Goal: Task Accomplishment & Management: Manage account settings

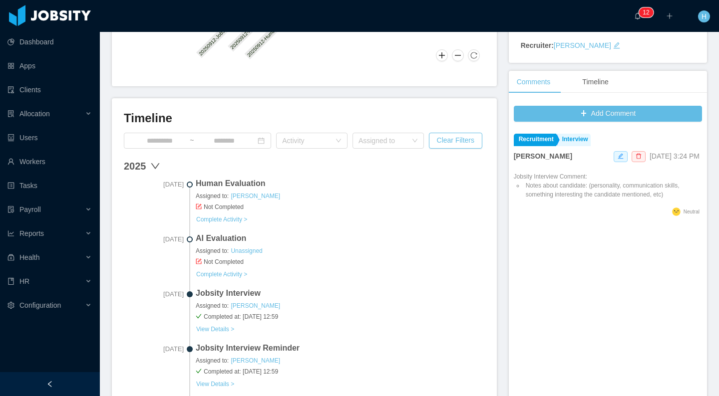
scroll to position [184, 0]
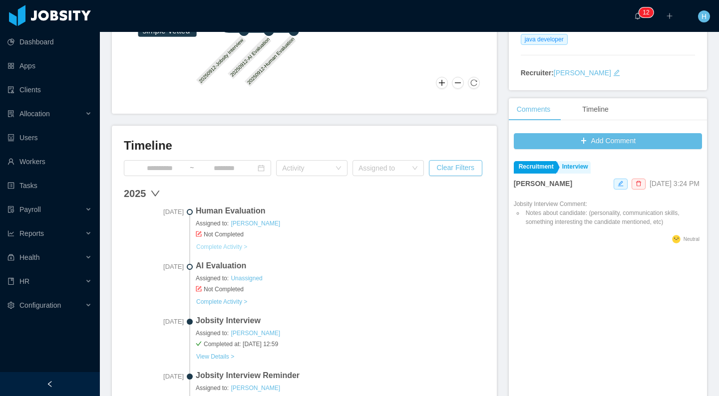
click at [247, 248] on link "Complete Activity >" at bounding box center [222, 247] width 52 height 8
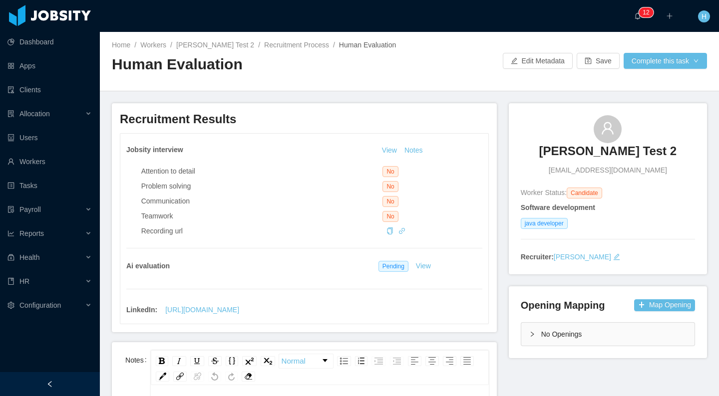
click at [668, 73] on div "Home / Workers / Hamilton Test 2 / Recruitment Process / Human Evaluation / Hum…" at bounding box center [409, 61] width 619 height 59
click at [670, 63] on button "Complete this task" at bounding box center [665, 61] width 83 height 16
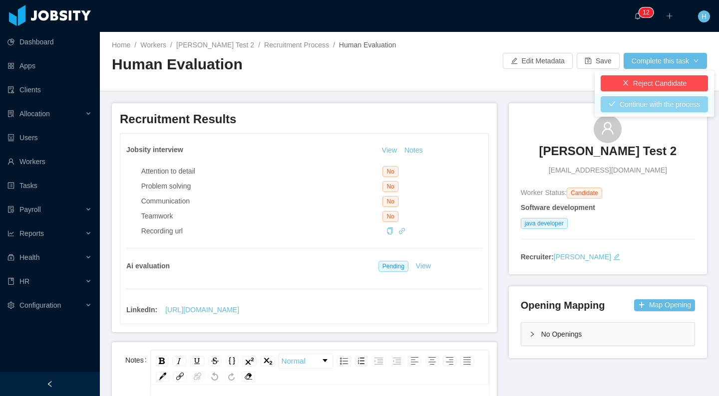
click at [635, 105] on button "Continue with the process" at bounding box center [654, 104] width 107 height 16
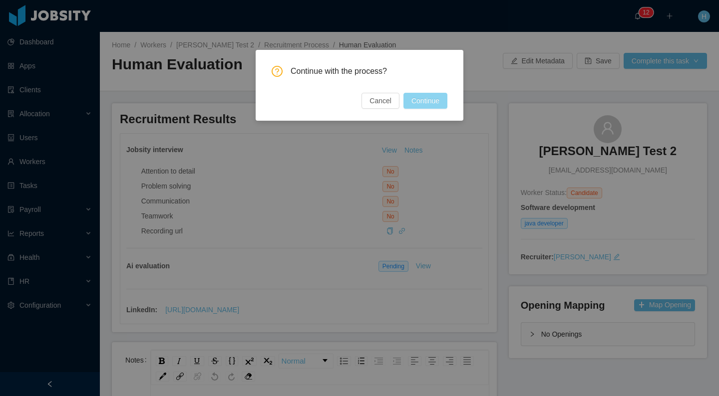
click at [407, 101] on button "Continue" at bounding box center [425, 101] width 44 height 16
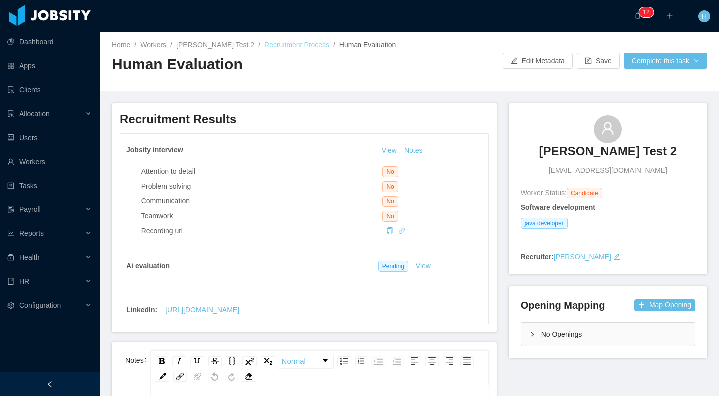
click at [283, 43] on link "Recruitment Process" at bounding box center [296, 45] width 65 height 8
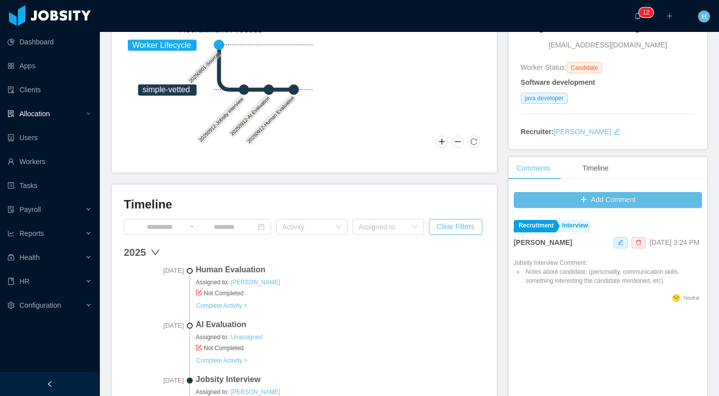
scroll to position [50, 0]
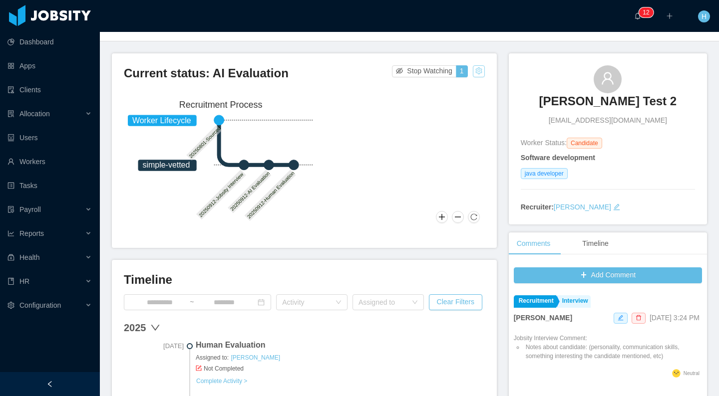
click at [473, 72] on button "button" at bounding box center [479, 71] width 12 height 12
click at [455, 105] on div "Change status" at bounding box center [449, 102] width 45 height 11
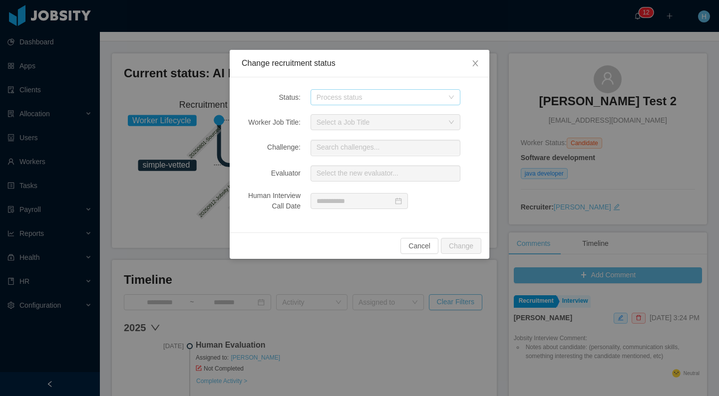
click at [345, 99] on div "Process status" at bounding box center [380, 97] width 127 height 10
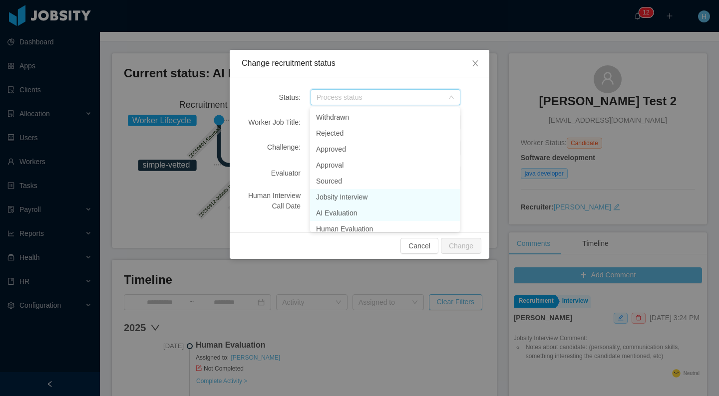
scroll to position [5, 0]
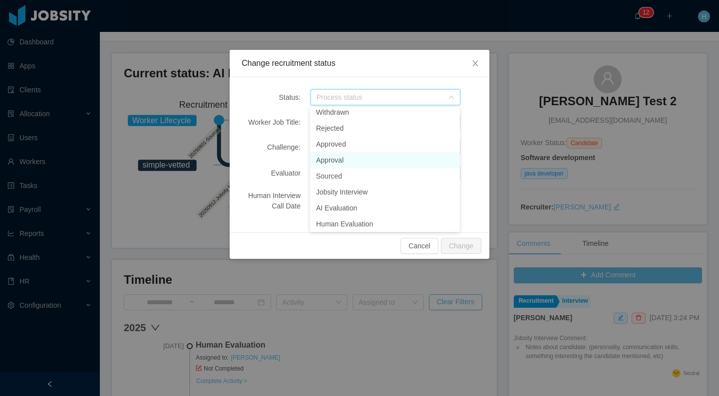
click at [327, 164] on li "Approval" at bounding box center [385, 160] width 150 height 16
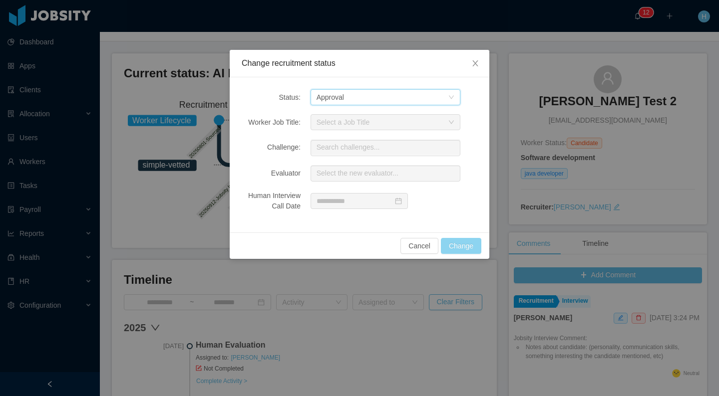
click at [457, 249] on button "Change" at bounding box center [461, 246] width 40 height 16
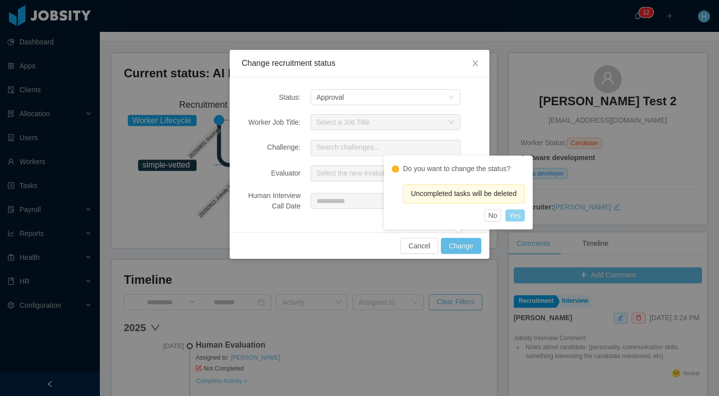
click at [520, 215] on button "Yes" at bounding box center [514, 216] width 19 height 12
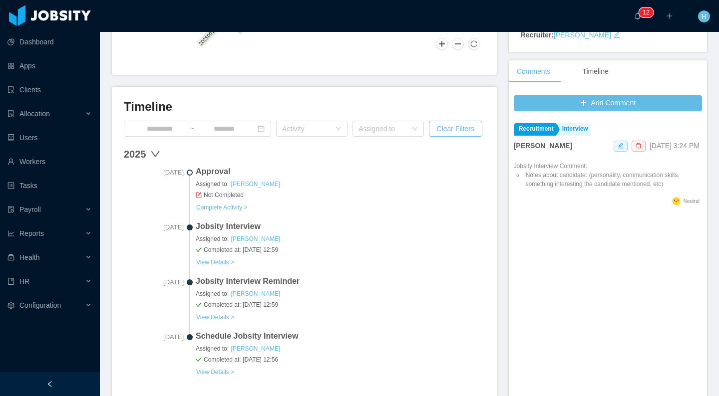
scroll to position [205, 0]
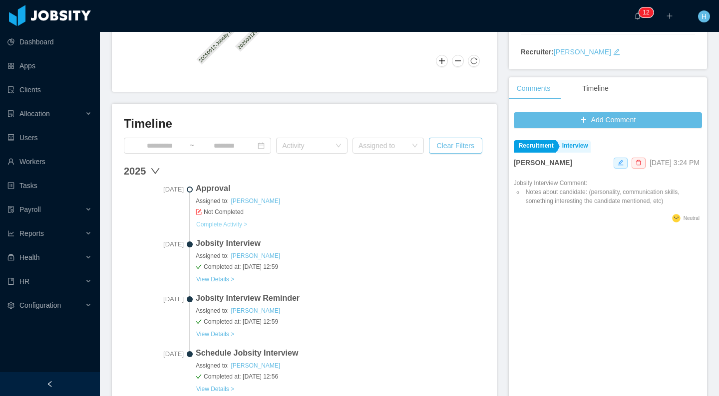
click at [242, 224] on link "Complete Activity >" at bounding box center [222, 225] width 52 height 8
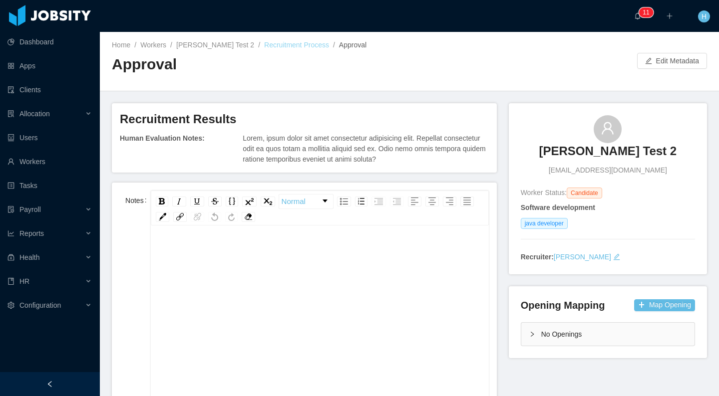
click at [264, 46] on link "Recruitment Process" at bounding box center [296, 45] width 65 height 8
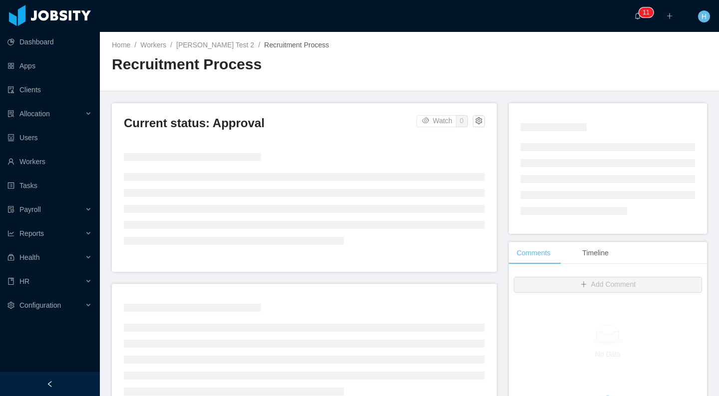
click at [490, 143] on div "Current status: Approval Watch 0" at bounding box center [304, 187] width 385 height 169
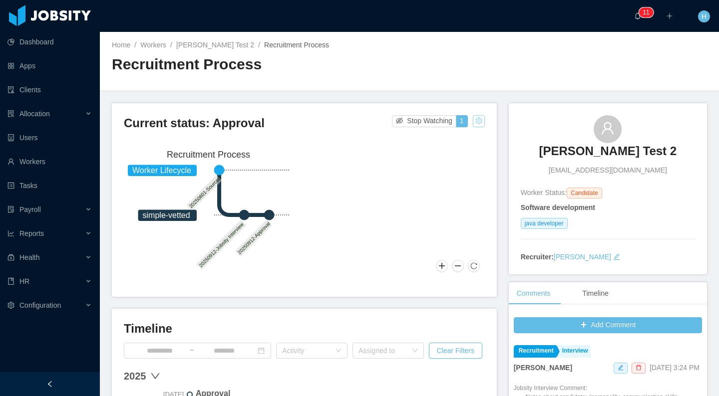
click at [478, 122] on button "button" at bounding box center [479, 121] width 12 height 12
click at [456, 156] on div "Change status" at bounding box center [449, 152] width 45 height 11
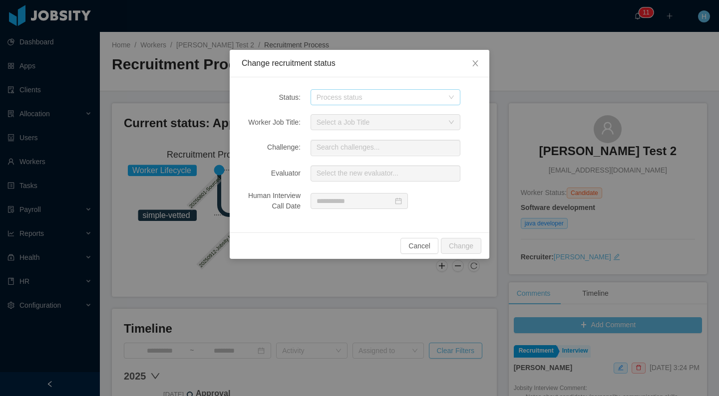
click at [389, 96] on div "Process status" at bounding box center [380, 97] width 127 height 10
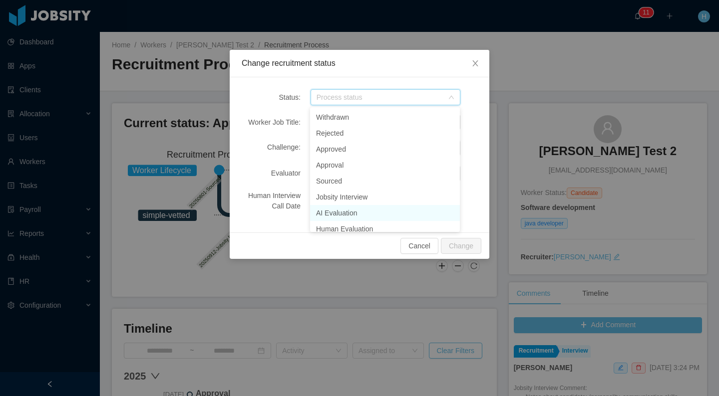
click at [346, 214] on li "AI Evaluation" at bounding box center [385, 213] width 150 height 16
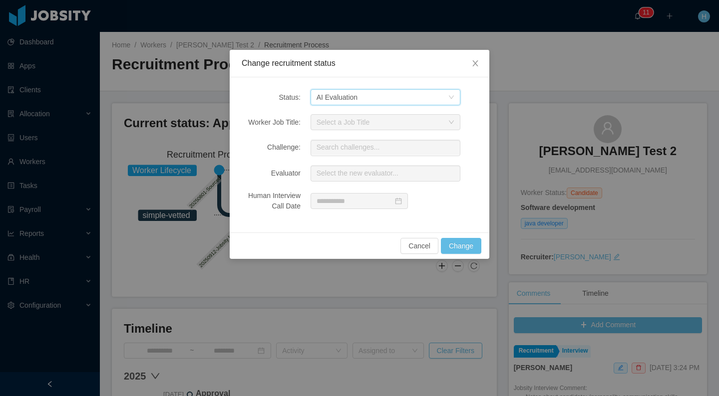
click at [424, 91] on div "Process status AI Evaluation" at bounding box center [382, 97] width 131 height 15
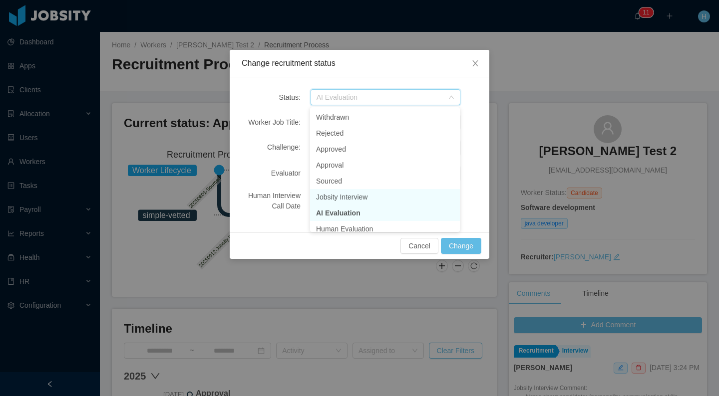
scroll to position [7, 0]
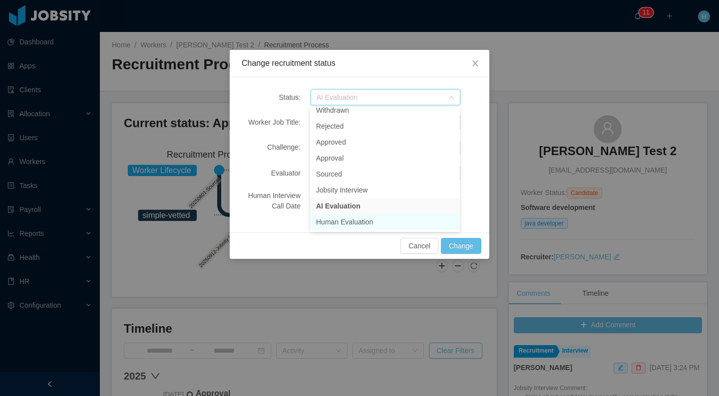
drag, startPoint x: 343, startPoint y: 224, endPoint x: 350, endPoint y: 224, distance: 7.5
click at [343, 224] on li "Human Evaluation" at bounding box center [385, 222] width 150 height 16
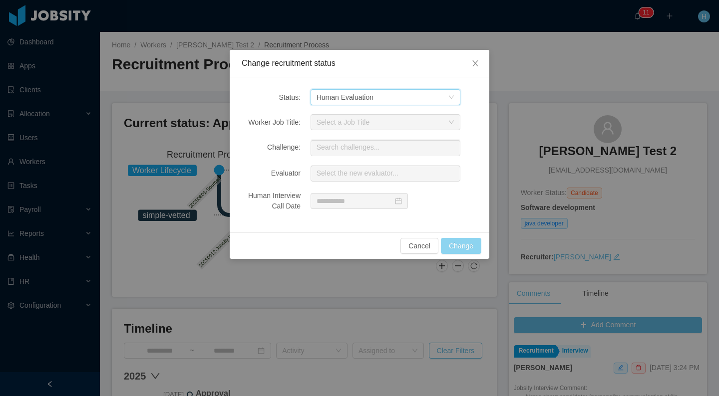
click at [461, 245] on button "Change" at bounding box center [461, 246] width 40 height 16
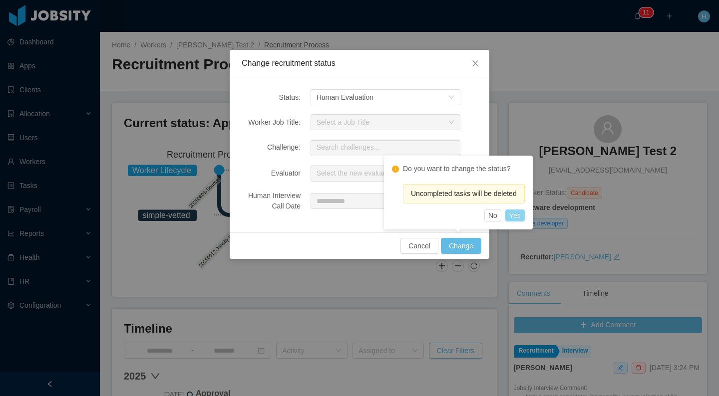
click at [522, 210] on button "Yes" at bounding box center [514, 216] width 19 height 12
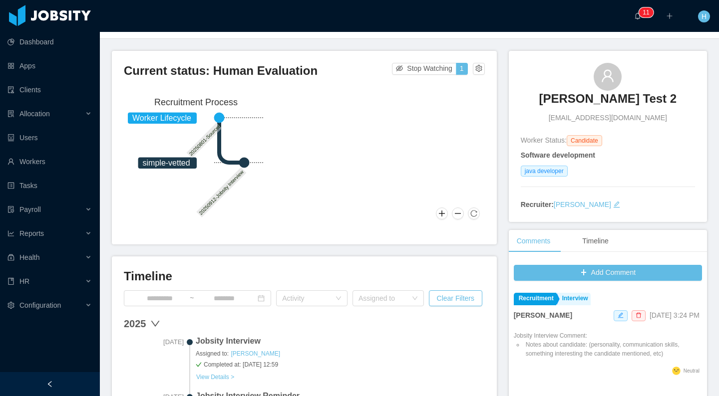
scroll to position [0, 0]
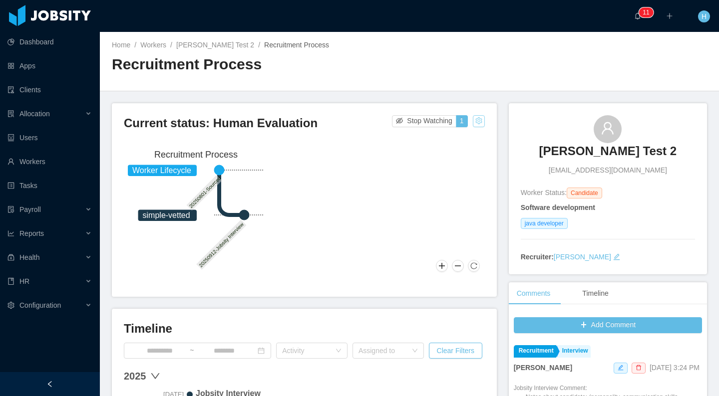
click at [473, 126] on button "button" at bounding box center [479, 121] width 12 height 12
click at [464, 134] on div "Reset process" at bounding box center [449, 137] width 57 height 16
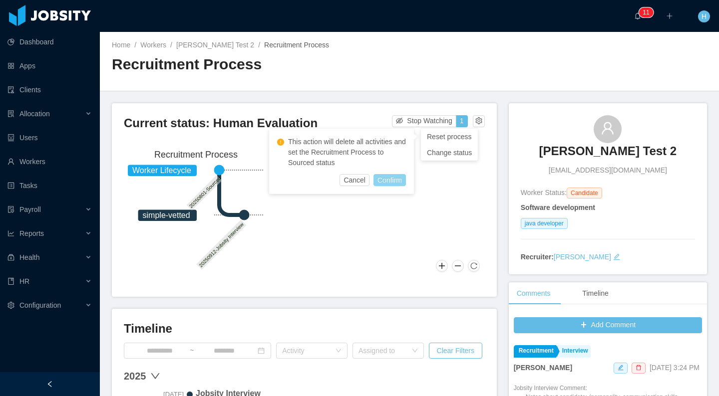
click at [393, 183] on button "Confirm" at bounding box center [389, 180] width 32 height 12
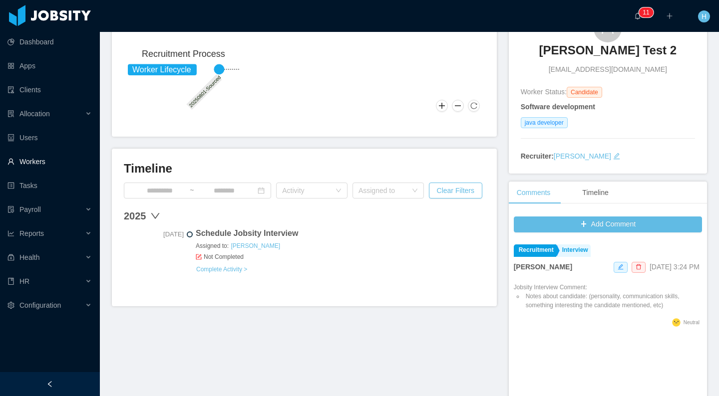
scroll to position [108, 0]
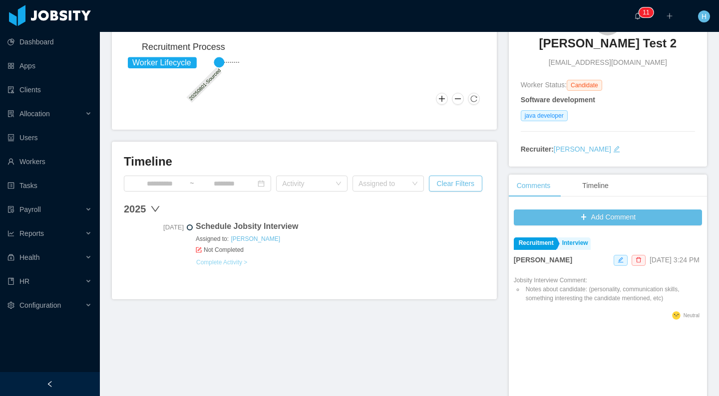
click at [230, 266] on link "Complete Activity >" at bounding box center [222, 263] width 52 height 8
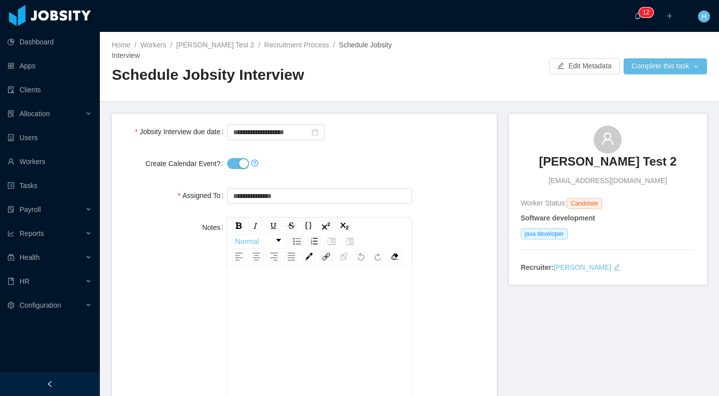
click at [247, 158] on button "Create Calendar Event?" at bounding box center [238, 163] width 22 height 11
click at [646, 62] on button "Complete this task" at bounding box center [665, 66] width 83 height 16
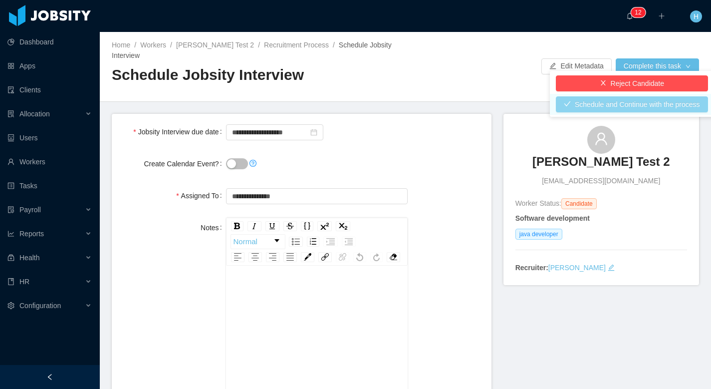
click at [644, 108] on button "Schedule and Continue with the process" at bounding box center [632, 104] width 152 height 16
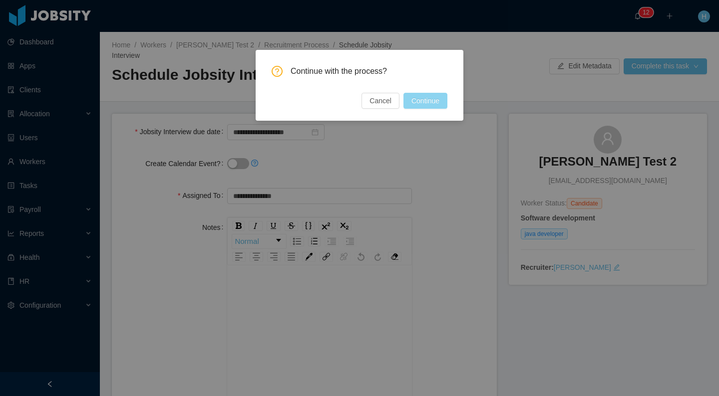
click at [434, 100] on button "Continue" at bounding box center [425, 101] width 44 height 16
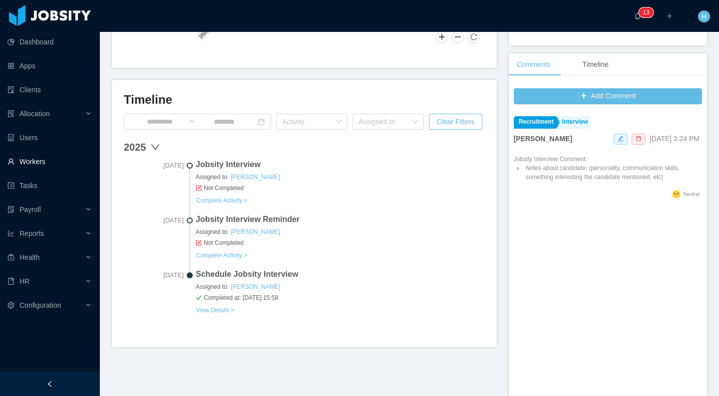
scroll to position [230, 0]
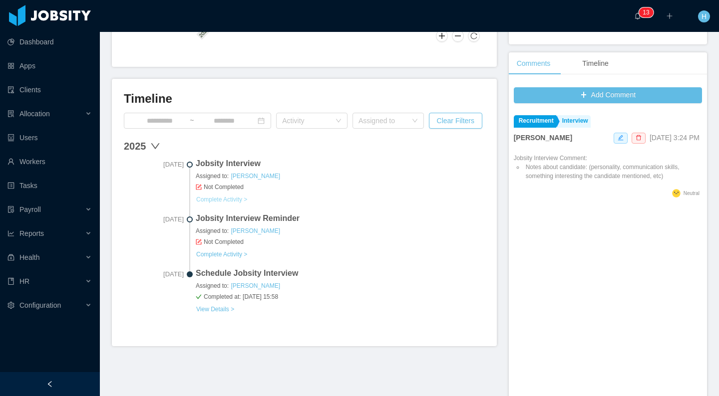
click at [230, 198] on link "Complete Activity >" at bounding box center [222, 200] width 52 height 8
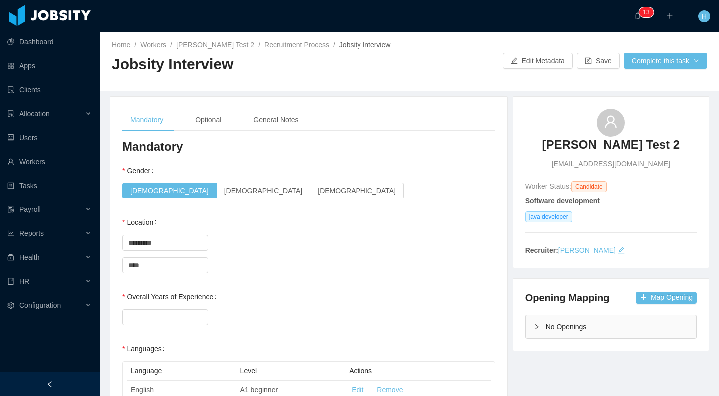
scroll to position [13, 0]
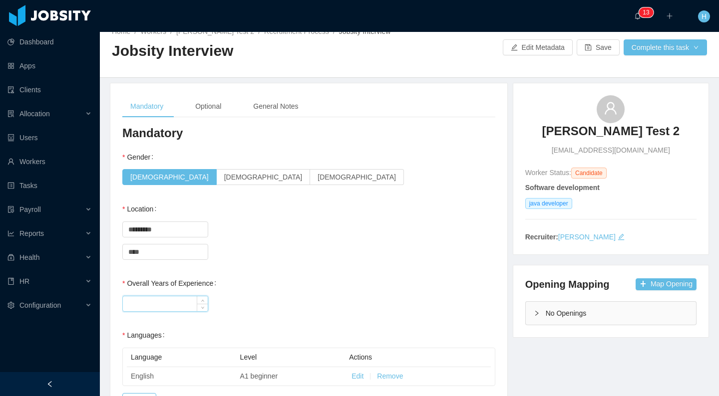
click at [168, 304] on input "Overall Years of Experience" at bounding box center [165, 304] width 85 height 15
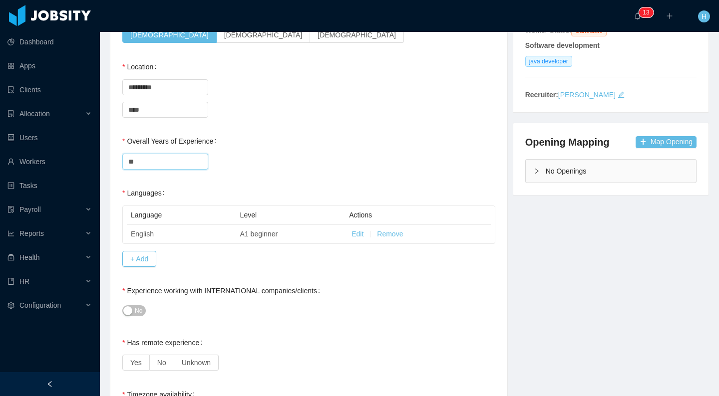
scroll to position [239, 0]
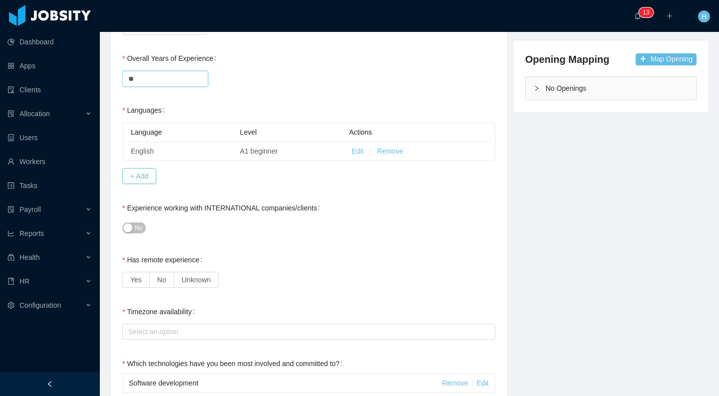
type input "**"
click at [124, 232] on button "No" at bounding box center [133, 228] width 23 height 11
click at [141, 274] on label "Yes" at bounding box center [135, 280] width 27 height 16
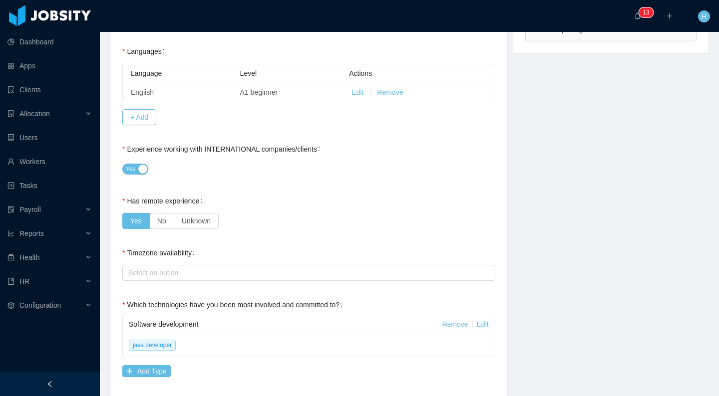
scroll to position [299, 0]
click at [146, 273] on div "Select an option" at bounding box center [306, 272] width 356 height 10
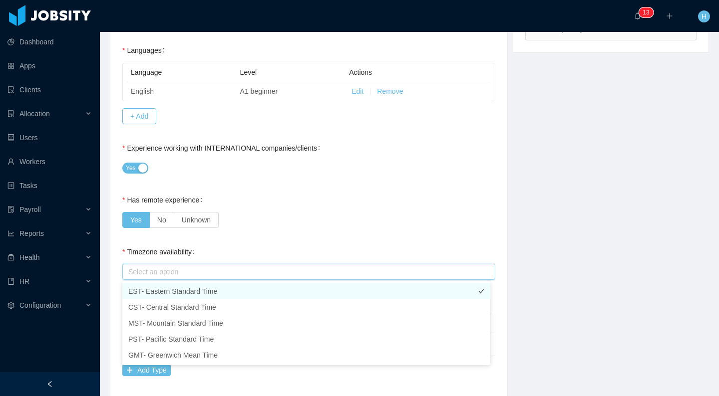
click at [150, 291] on li "EST- Eastern Standard Time" at bounding box center [306, 292] width 368 height 16
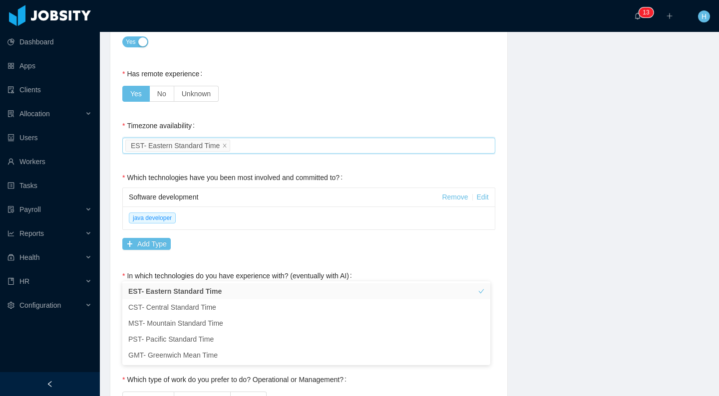
click at [558, 189] on div "**********" at bounding box center [409, 276] width 624 height 1209
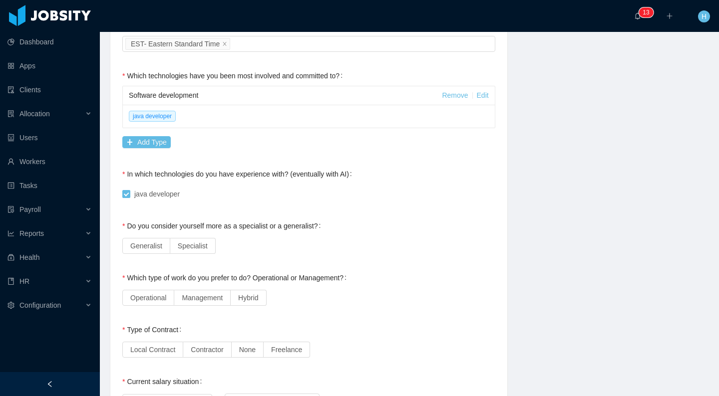
scroll to position [520, 0]
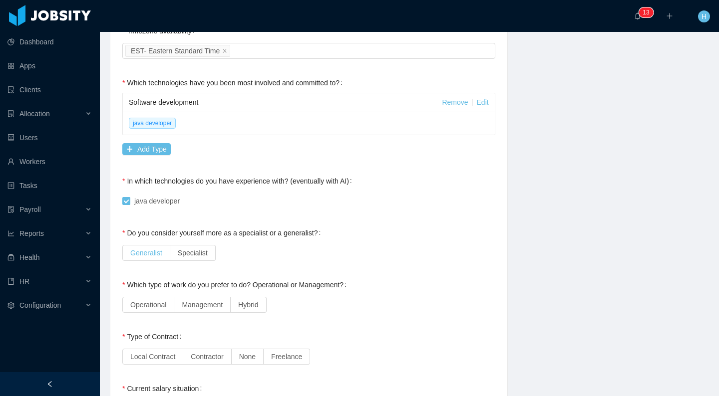
click at [160, 250] on span "Generalist" at bounding box center [146, 253] width 32 height 8
click at [182, 304] on label "Management" at bounding box center [202, 305] width 56 height 16
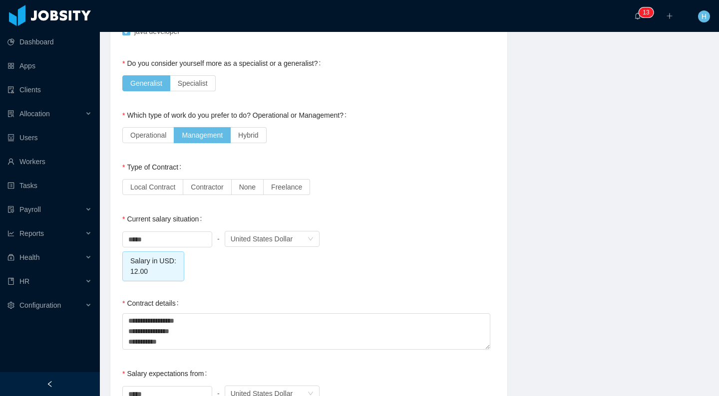
scroll to position [687, 0]
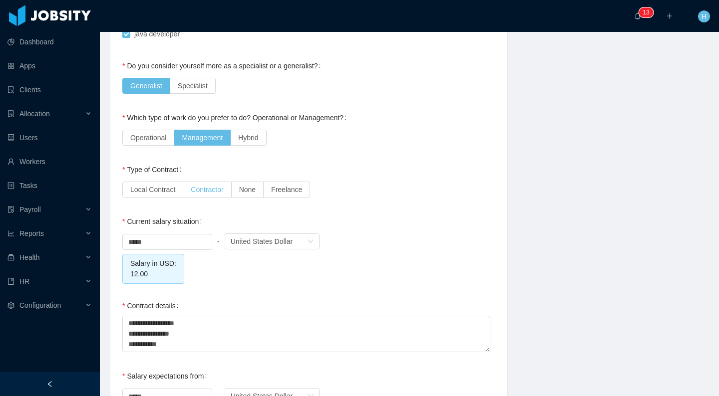
click at [192, 182] on label "Contractor" at bounding box center [207, 190] width 48 height 16
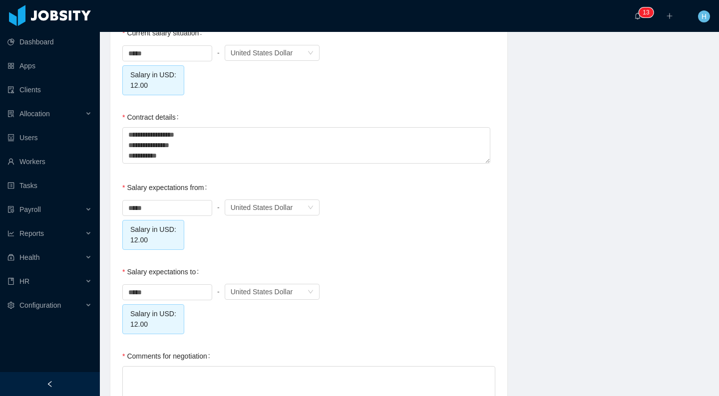
scroll to position [943, 0]
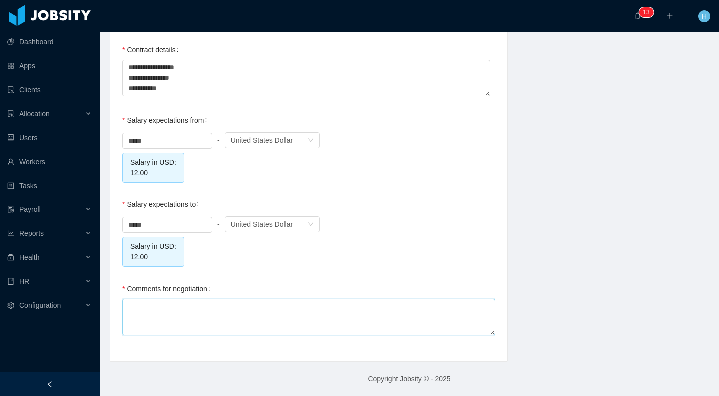
click at [186, 330] on textarea "Comments for negotiation" at bounding box center [308, 317] width 373 height 36
type textarea "*"
type textarea "***"
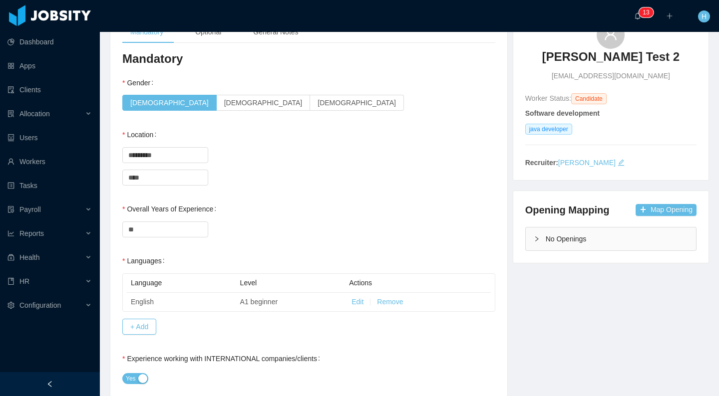
scroll to position [0, 0]
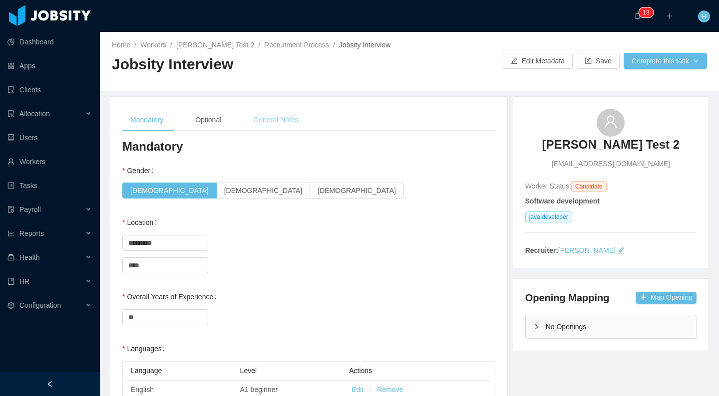
click at [286, 121] on div "General Notes" at bounding box center [275, 120] width 61 height 22
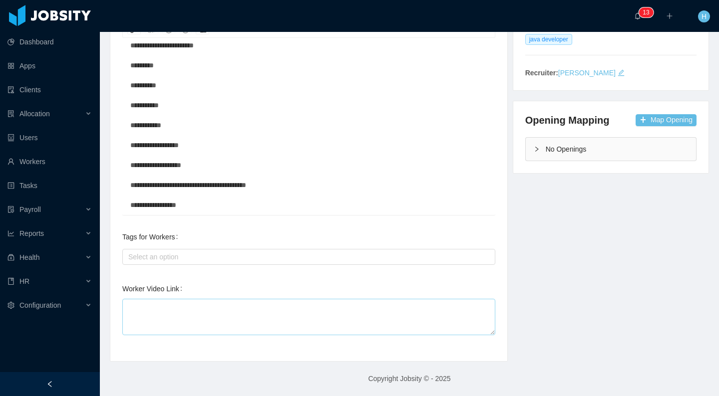
scroll to position [176, 0]
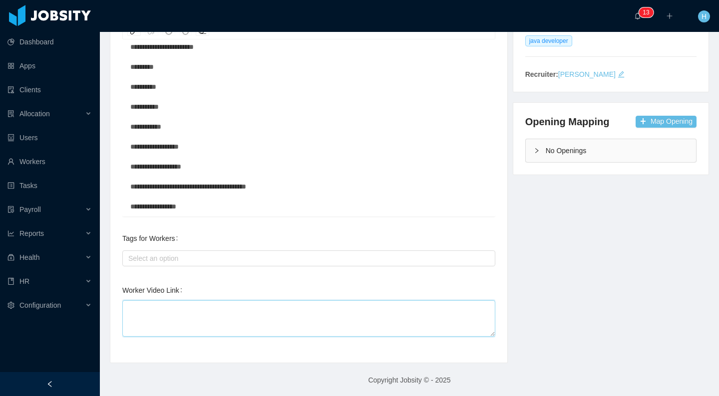
click at [325, 301] on textarea "Worker Video Link" at bounding box center [308, 319] width 373 height 36
type textarea "*"
type textarea "**"
type textarea "***"
type textarea "****"
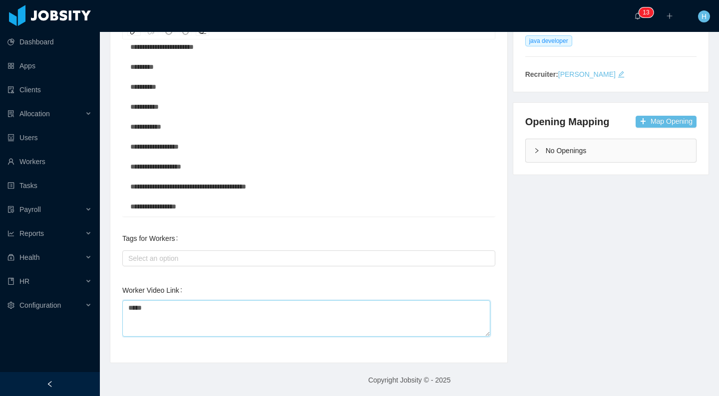
type textarea "******"
type textarea "****"
type textarea "*****"
type textarea "******"
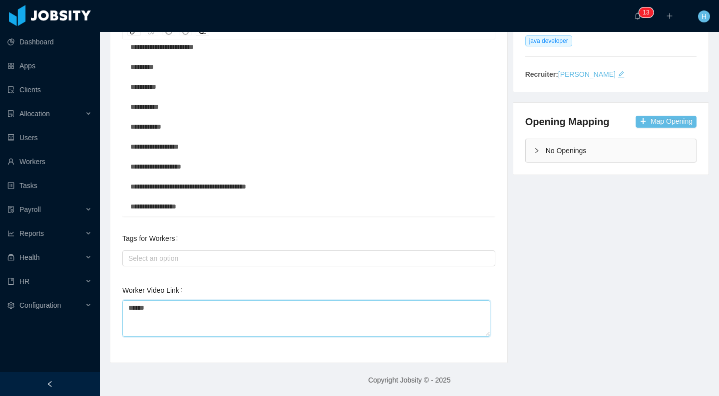
type textarea "*******"
type textarea "********"
type textarea "*********"
type textarea "**********"
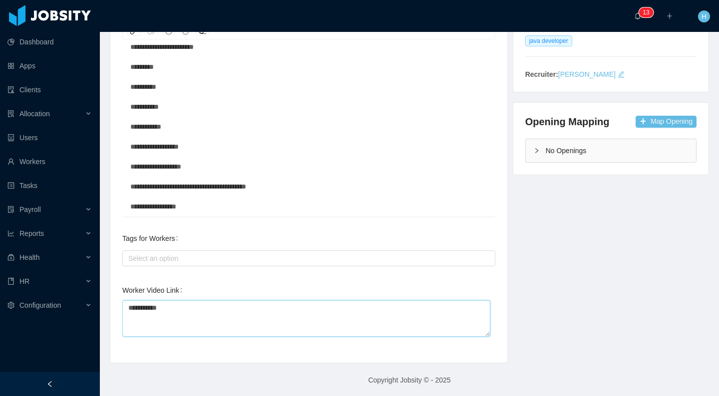
type textarea "**********"
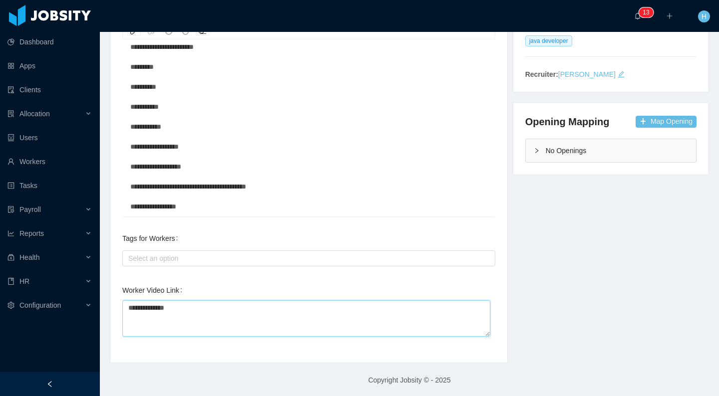
type textarea "**********"
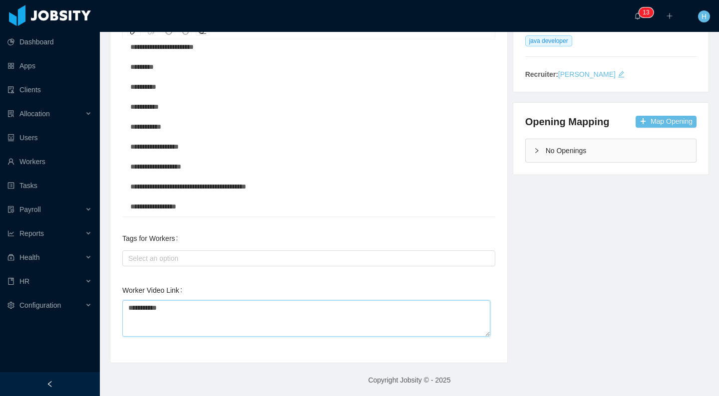
type textarea "**********"
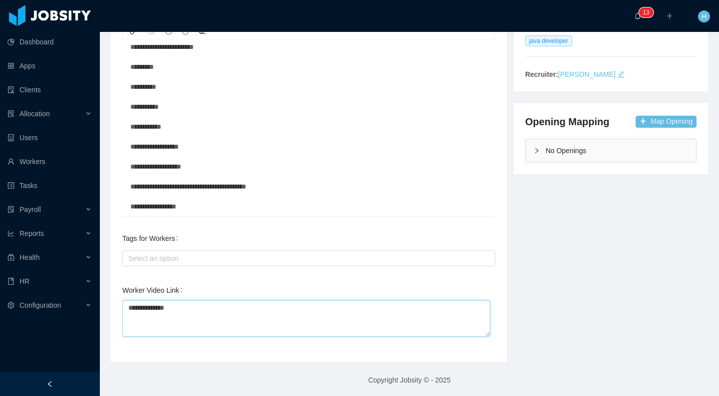
type textarea "**********"
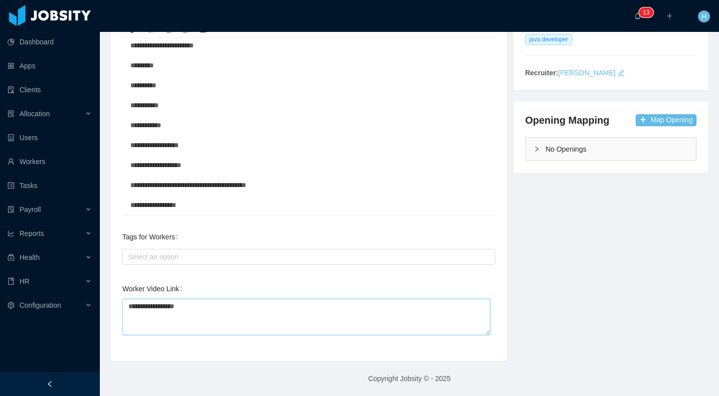
scroll to position [0, 0]
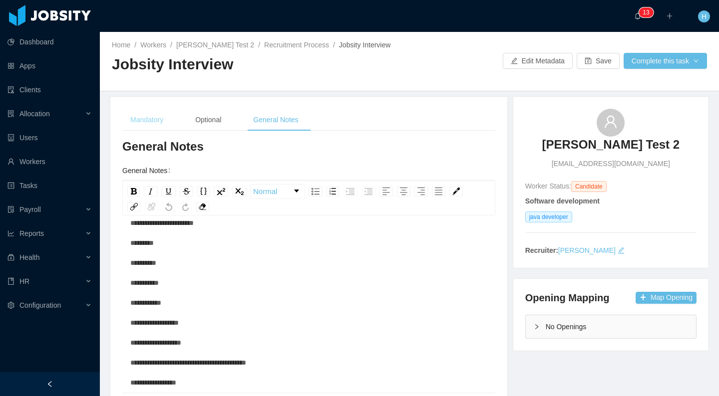
click at [151, 116] on div "Mandatory" at bounding box center [146, 120] width 49 height 22
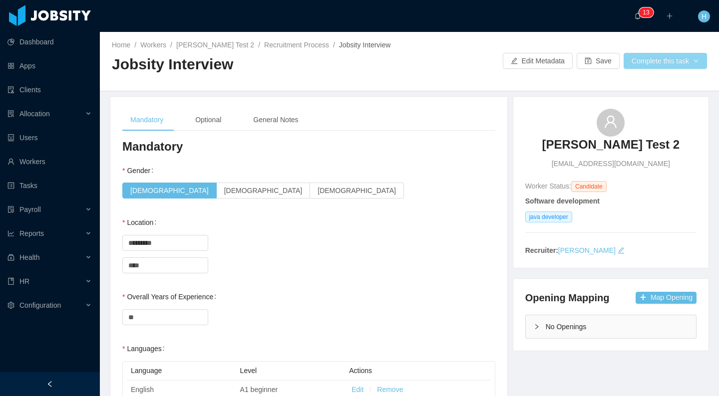
click at [630, 63] on button "Complete this task" at bounding box center [665, 61] width 83 height 16
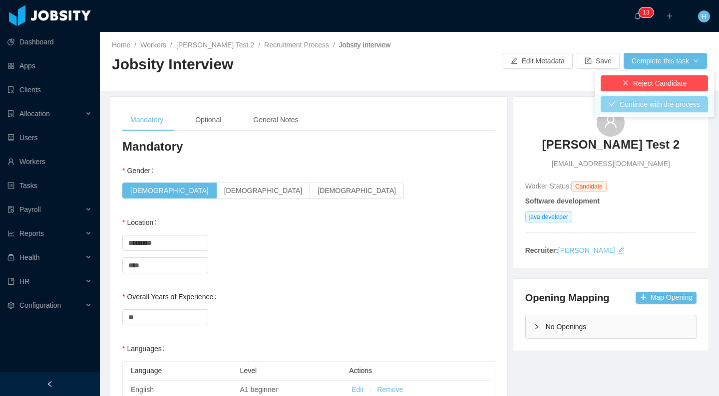
click at [621, 105] on button "Continue with the process" at bounding box center [654, 104] width 107 height 16
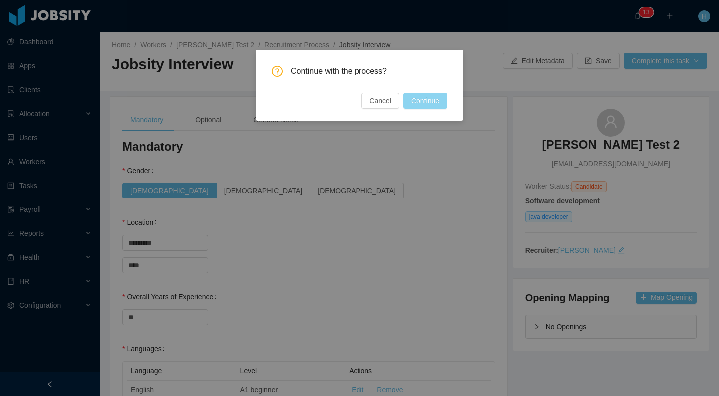
click at [430, 104] on button "Continue" at bounding box center [425, 101] width 44 height 16
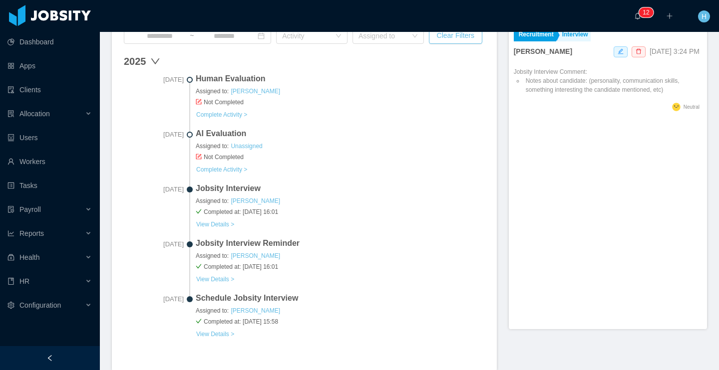
scroll to position [333, 0]
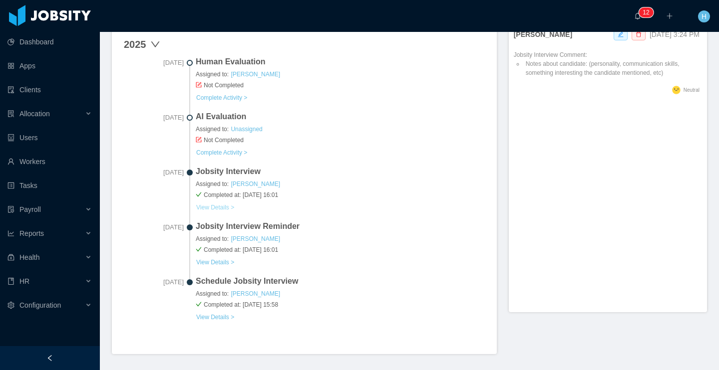
click at [232, 211] on link "View Details >" at bounding box center [215, 208] width 39 height 8
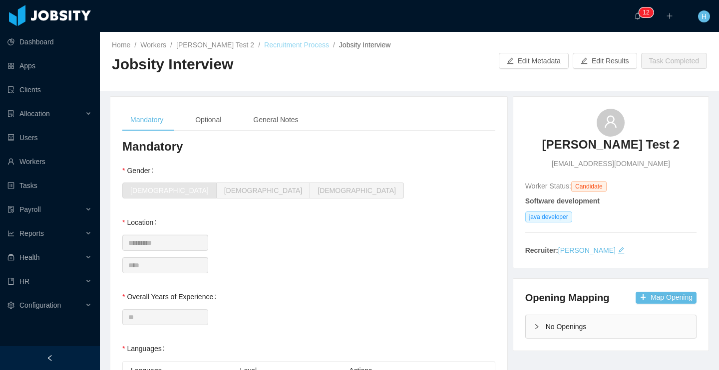
click at [280, 45] on link "Recruitment Process" at bounding box center [296, 45] width 65 height 8
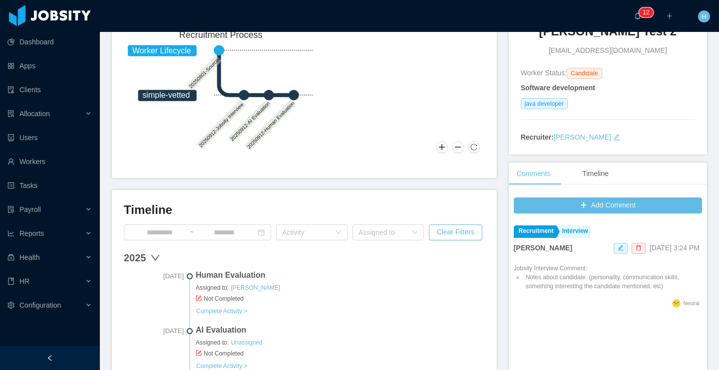
scroll to position [119, 0]
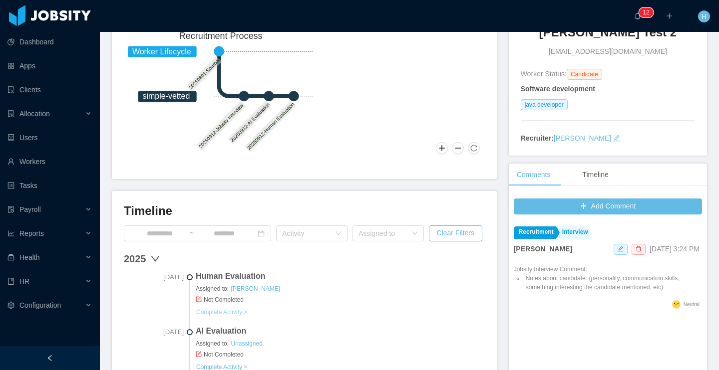
click at [234, 315] on link "Complete Activity >" at bounding box center [222, 313] width 52 height 8
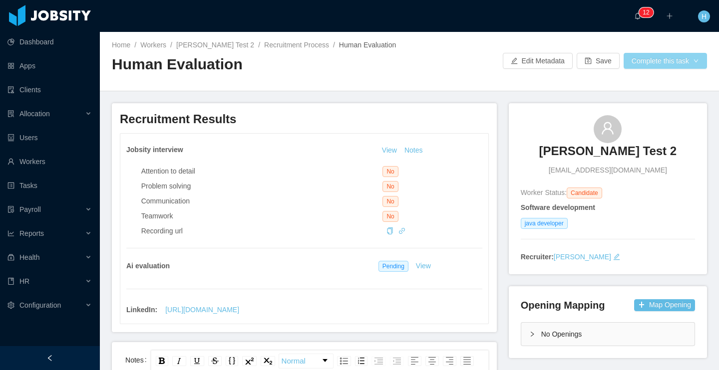
click at [646, 56] on button "Complete this task" at bounding box center [665, 61] width 83 height 16
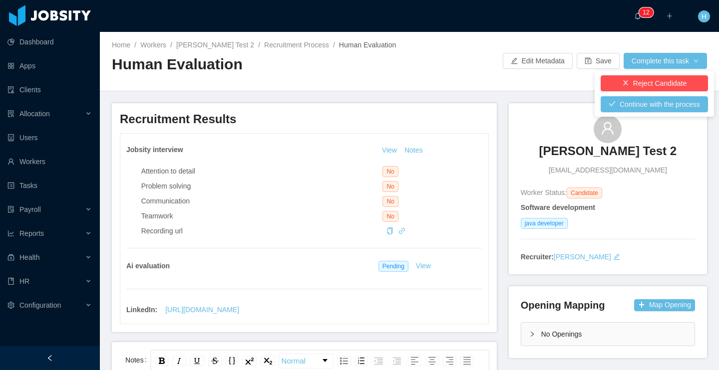
click at [385, 71] on h2 "Human Evaluation" at bounding box center [261, 64] width 298 height 20
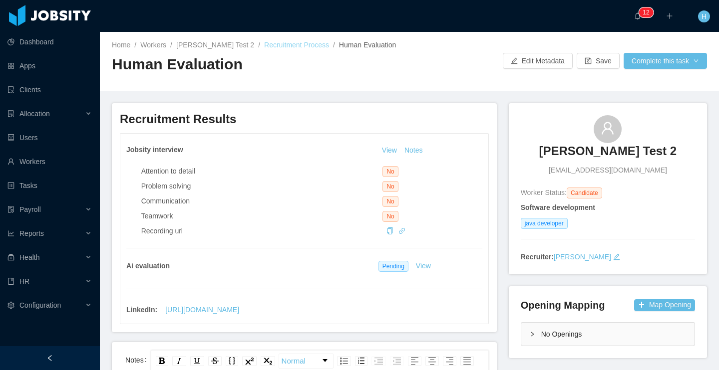
click at [291, 48] on link "Recruitment Process" at bounding box center [296, 45] width 65 height 8
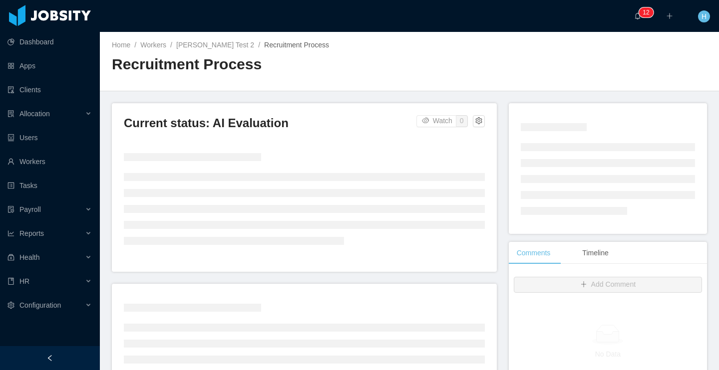
click at [488, 130] on div "Current status: AI Evaluation Watch 0" at bounding box center [304, 187] width 385 height 169
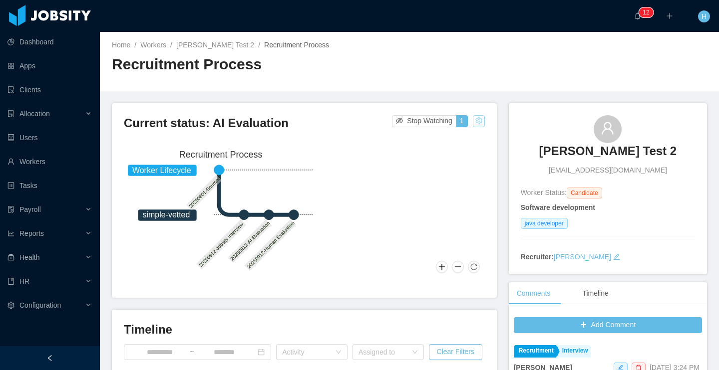
click at [476, 122] on button "button" at bounding box center [479, 121] width 12 height 12
click at [453, 152] on div "Change status" at bounding box center [449, 152] width 45 height 11
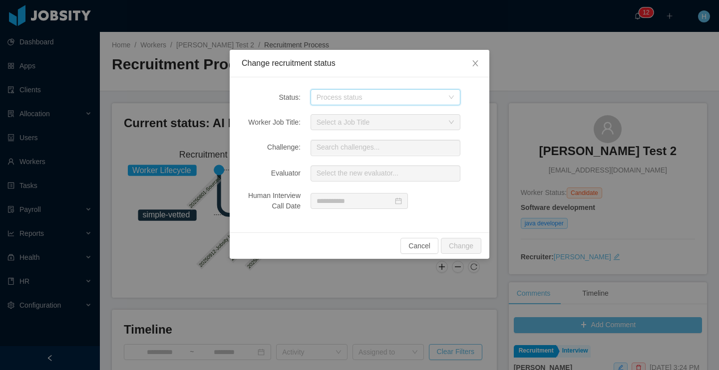
click at [379, 102] on div "Process status" at bounding box center [382, 97] width 131 height 15
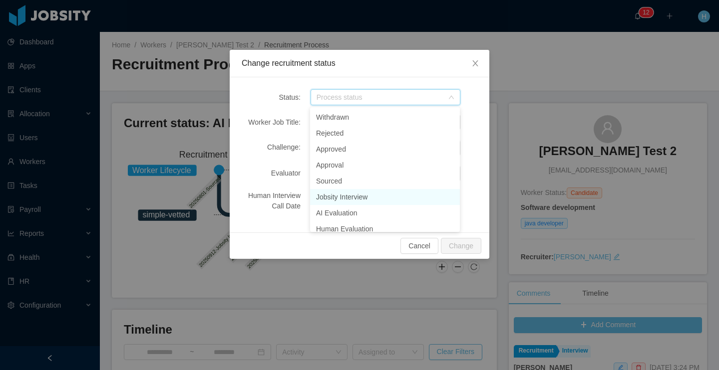
scroll to position [4, 0]
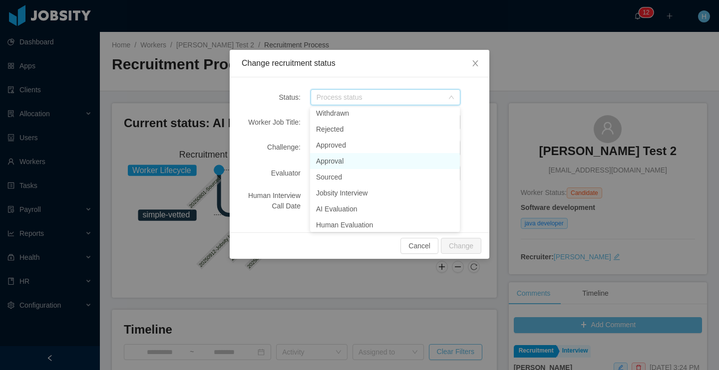
click at [339, 161] on li "Approval" at bounding box center [385, 161] width 150 height 16
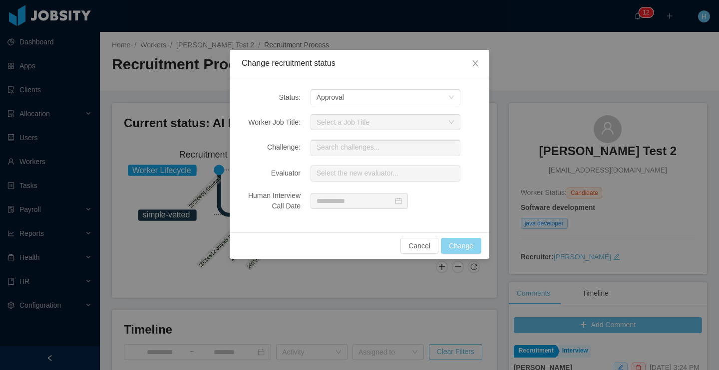
click at [448, 242] on button "Change" at bounding box center [461, 246] width 40 height 16
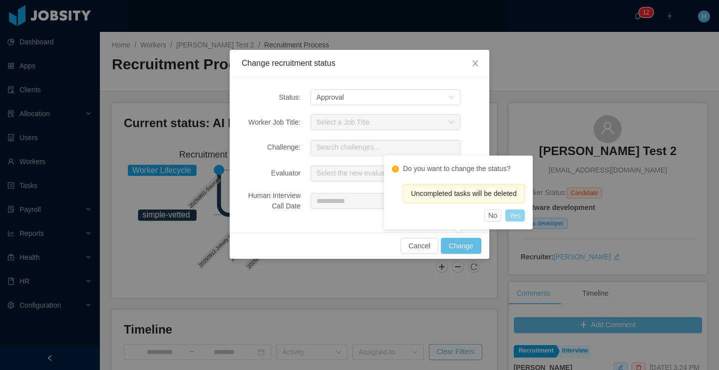
click at [524, 216] on button "Yes" at bounding box center [514, 216] width 19 height 12
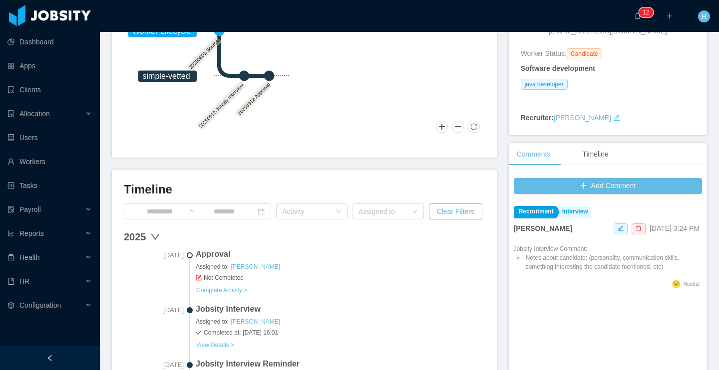
scroll to position [140, 0]
click at [235, 289] on link "Complete Activity >" at bounding box center [222, 290] width 52 height 8
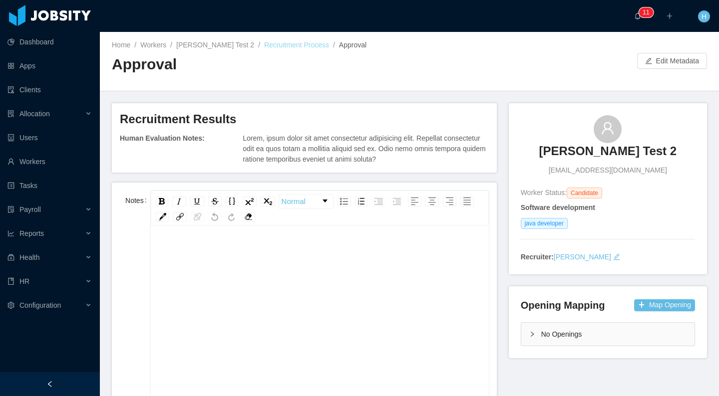
click at [265, 43] on link "Recruitment Process" at bounding box center [296, 45] width 65 height 8
